Goal: Transaction & Acquisition: Purchase product/service

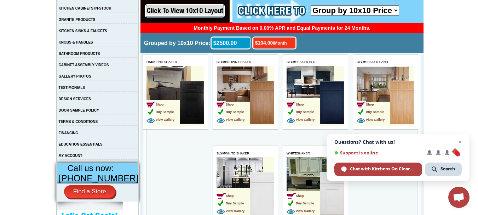
scroll to position [105, 0]
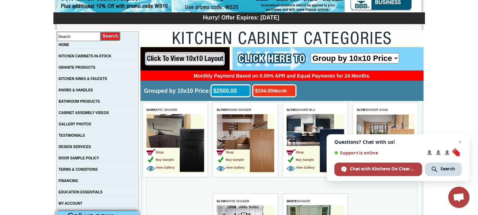
drag, startPoint x: 482, startPoint y: 15, endPoint x: 482, endPoint y: 40, distance: 24.8
click at [111, 56] on link "KITCHEN CABINETS IN-STOCK" at bounding box center [85, 56] width 53 height 4
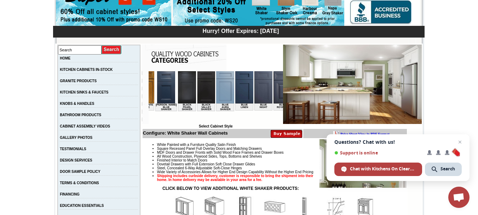
scroll to position [0, 120]
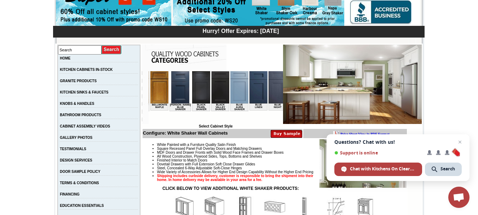
click at [211, 88] on img at bounding box center [220, 87] width 18 height 32
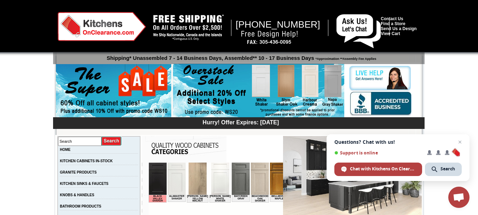
drag, startPoint x: 482, startPoint y: 11, endPoint x: 472, endPoint y: 7, distance: 10.6
click at [472, 7] on div at bounding box center [239, 28] width 478 height 56
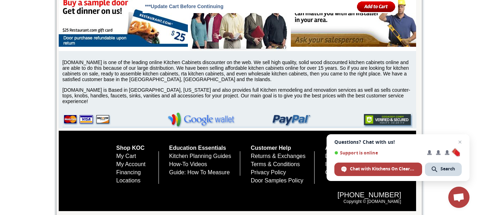
scroll to position [3411, 0]
click at [459, 141] on span "Close chat" at bounding box center [460, 142] width 9 height 9
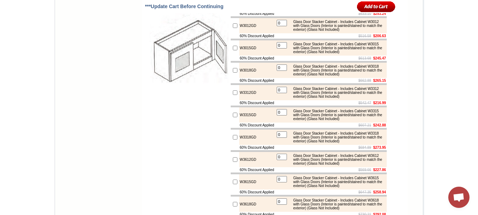
scroll to position [2706, 0]
